Goal: Task Accomplishment & Management: Use online tool/utility

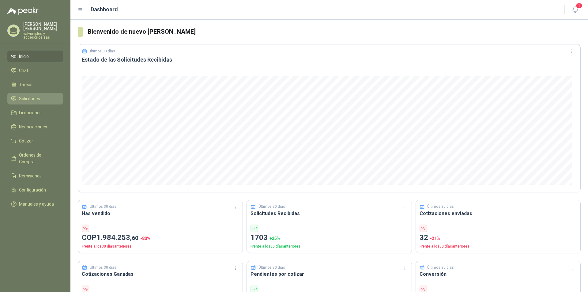
click at [26, 95] on span "Solicitudes" at bounding box center [29, 98] width 21 height 7
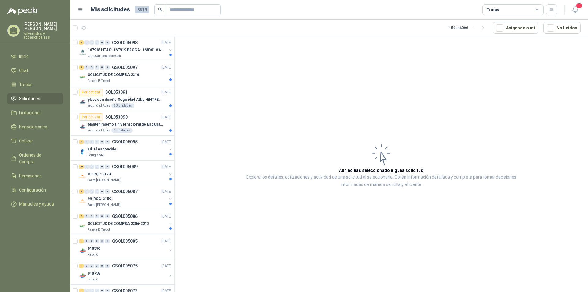
scroll to position [92, 0]
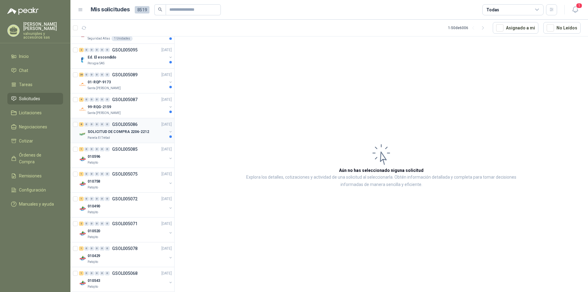
click at [109, 130] on p "SOLICITUD DE COMPRA 2206-2212" at bounding box center [119, 132] width 62 height 6
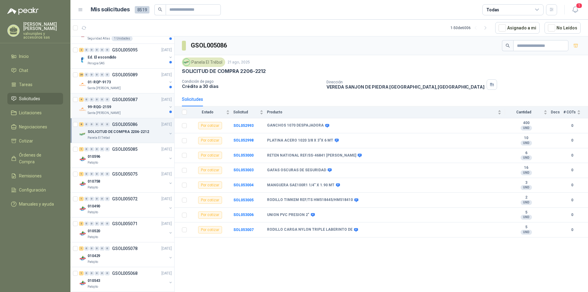
click at [104, 106] on p "99-RQG-2159" at bounding box center [100, 107] width 24 height 6
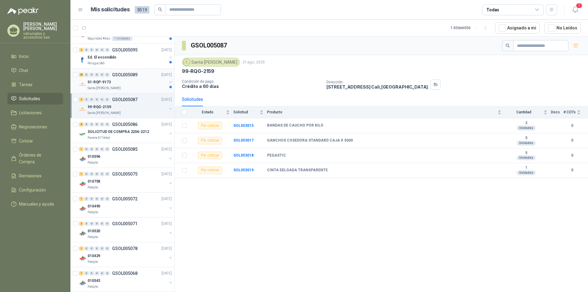
click at [98, 82] on p "01-RQP-9173" at bounding box center [99, 82] width 23 height 6
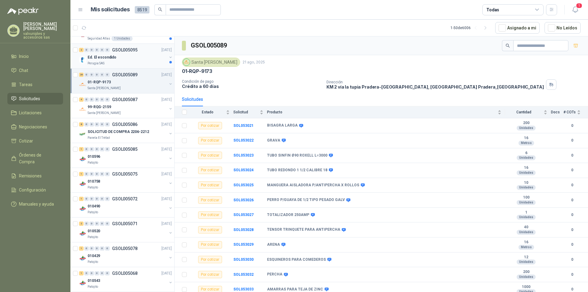
click at [95, 57] on p "Ed. El escondido" at bounding box center [102, 57] width 29 height 6
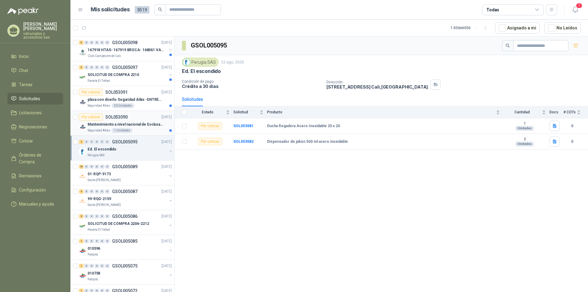
click at [125, 125] on p "Mantenimiento a nivel nacional de Esclusas de Seguridad" at bounding box center [126, 125] width 76 height 6
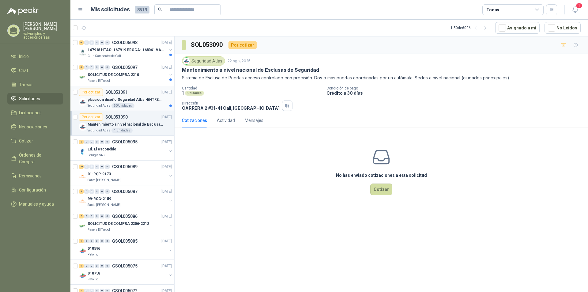
click at [113, 99] on p "placa con diseño Seguridad Atlas -ENTREGA en [GEOGRAPHIC_DATA]" at bounding box center [126, 100] width 76 height 6
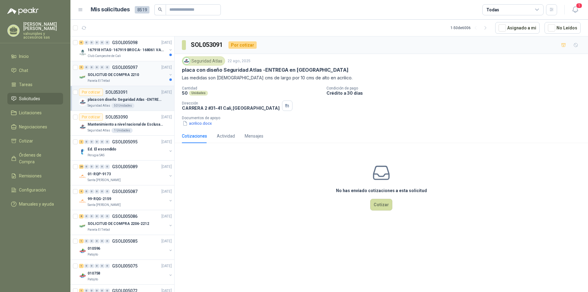
click at [101, 72] on p "SOLICITUD DE COMPRA 2210" at bounding box center [113, 75] width 51 height 6
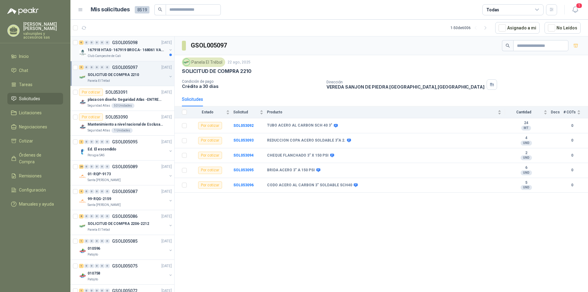
click at [112, 52] on p "167918 HTAS- 167919 BROCA- 168061 VALVULA" at bounding box center [126, 50] width 76 height 6
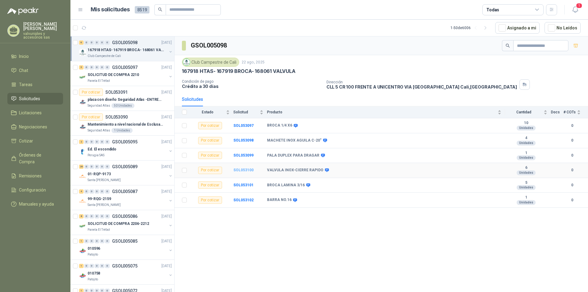
click at [236, 170] on b "SOL053100" at bounding box center [243, 170] width 20 height 4
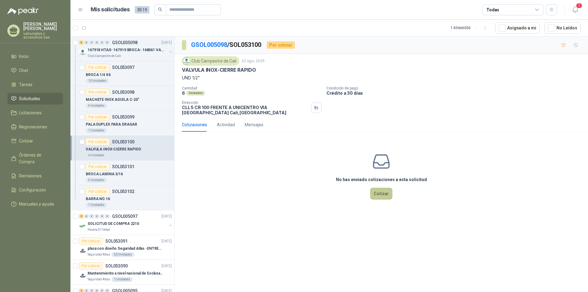
click at [376, 190] on button "Cotizar" at bounding box center [381, 194] width 22 height 12
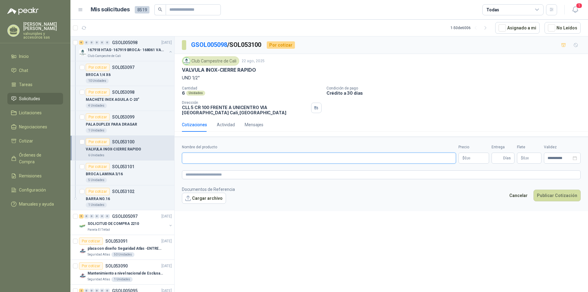
click at [201, 160] on input "Nombre del producto" at bounding box center [319, 157] width 274 height 11
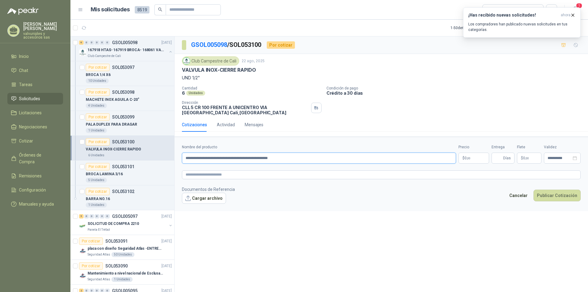
type input "**********"
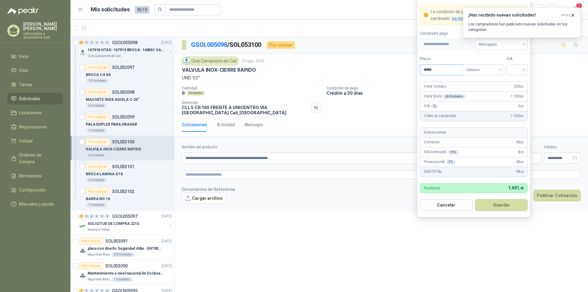
click at [455, 66] on input "*****" at bounding box center [441, 70] width 43 height 10
click at [500, 69] on span "Unitario" at bounding box center [483, 69] width 34 height 9
type input "********"
click at [480, 82] on div "Unitario" at bounding box center [483, 82] width 32 height 7
click at [525, 71] on div at bounding box center [516, 69] width 21 height 11
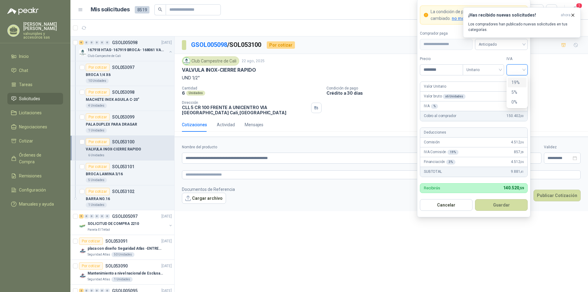
click at [516, 81] on div "19%" at bounding box center [516, 82] width 11 height 7
click at [522, 43] on span "Anticipado" at bounding box center [500, 44] width 45 height 9
click at [500, 67] on div "Crédito a 30 días" at bounding box center [501, 66] width 43 height 7
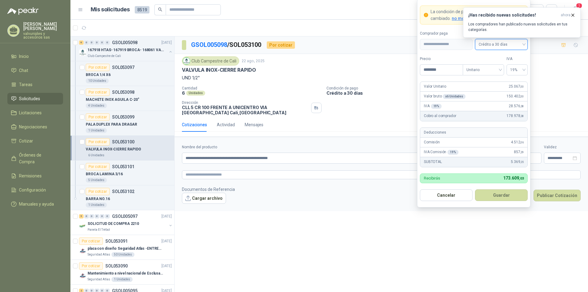
click at [499, 196] on button "Guardar" at bounding box center [501, 195] width 53 height 12
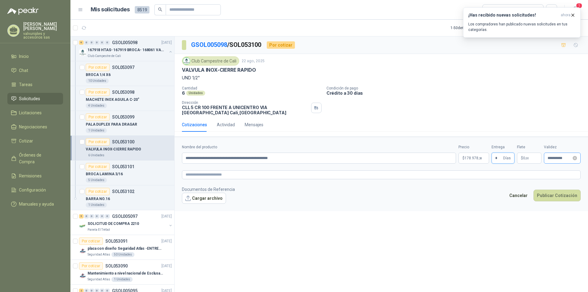
click at [572, 160] on div "**********" at bounding box center [562, 157] width 37 height 11
type input "*"
click at [502, 171] on button "button" at bounding box center [504, 171] width 7 height 12
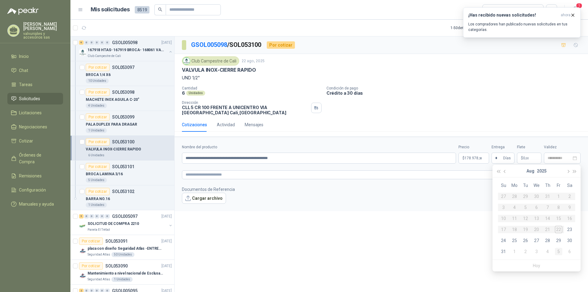
type input "**********"
click at [559, 250] on div "5" at bounding box center [558, 251] width 7 height 7
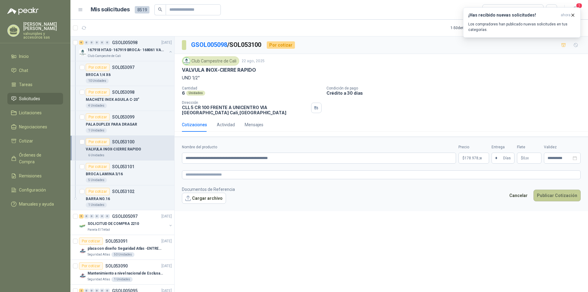
click at [563, 193] on button "Publicar Cotización" at bounding box center [556, 195] width 47 height 12
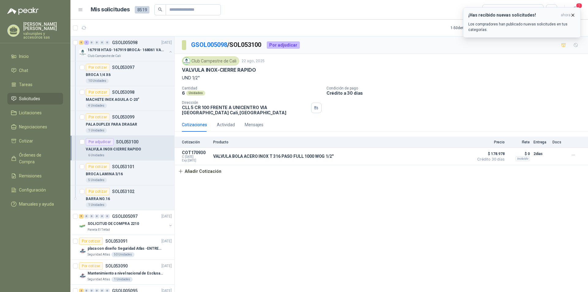
click at [571, 14] on icon "button" at bounding box center [572, 15] width 5 height 5
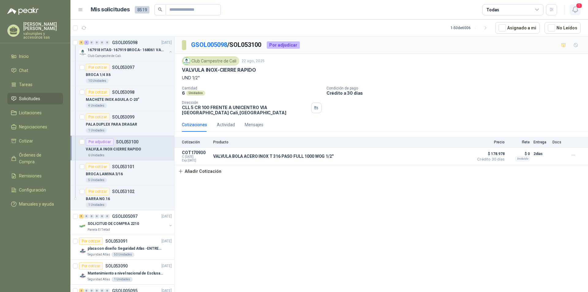
click at [578, 9] on icon "button" at bounding box center [575, 10] width 8 height 8
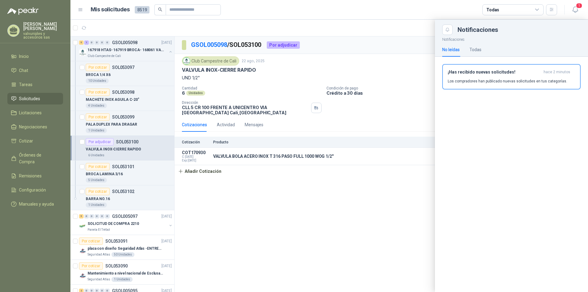
click at [490, 73] on h3 "¡Has recibido nuevas solicitudes!" at bounding box center [493, 71] width 93 height 5
